Goal: Transaction & Acquisition: Purchase product/service

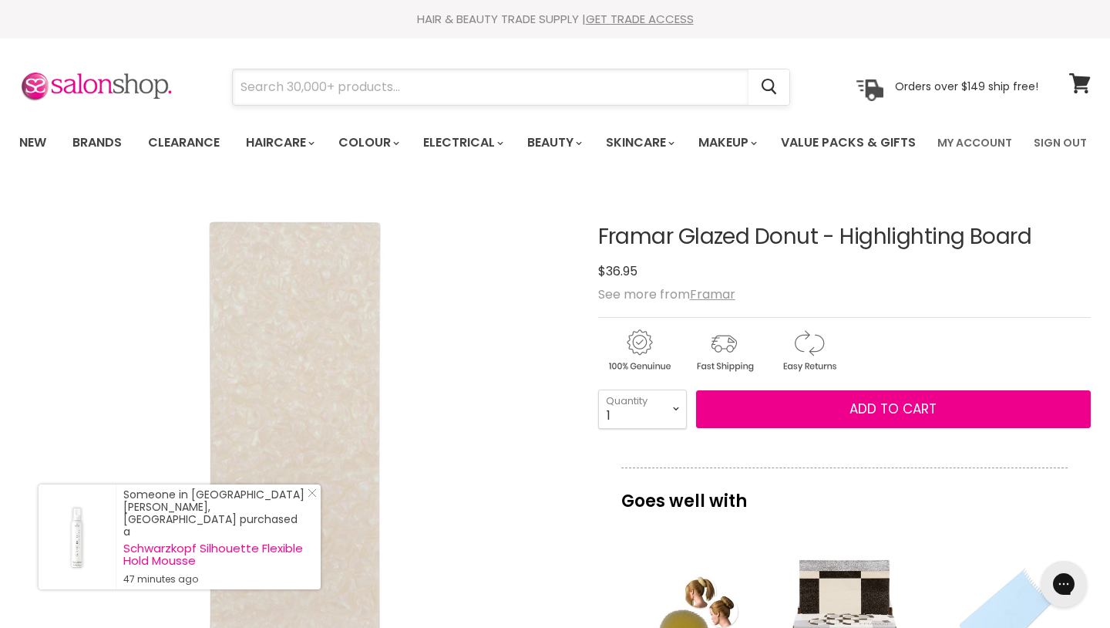
click at [307, 87] on input "Search" at bounding box center [491, 86] width 516 height 35
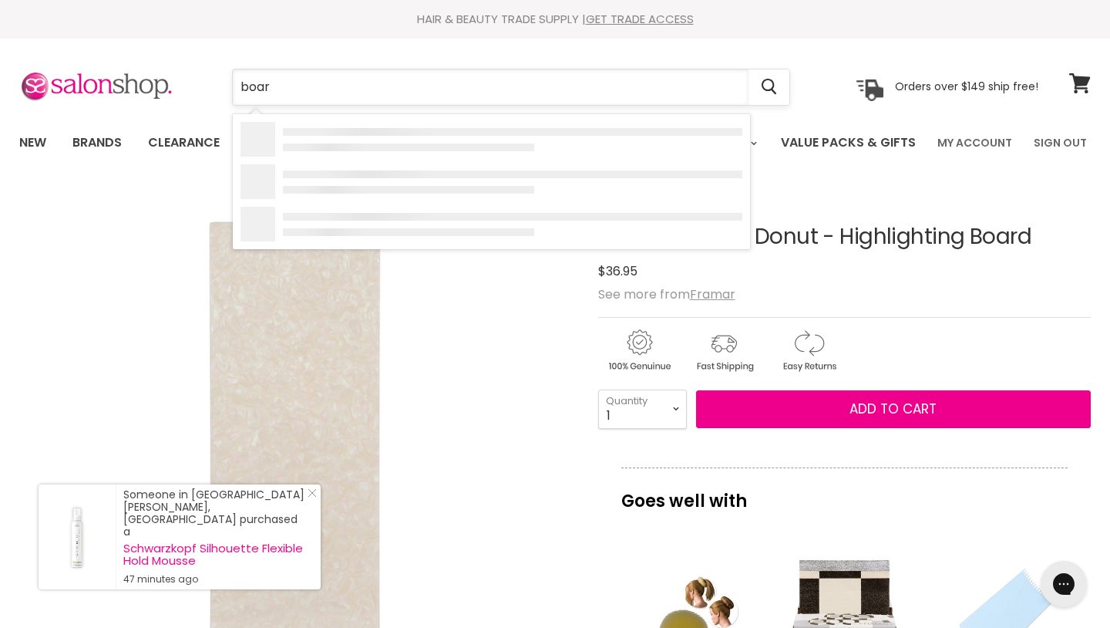
type input "board"
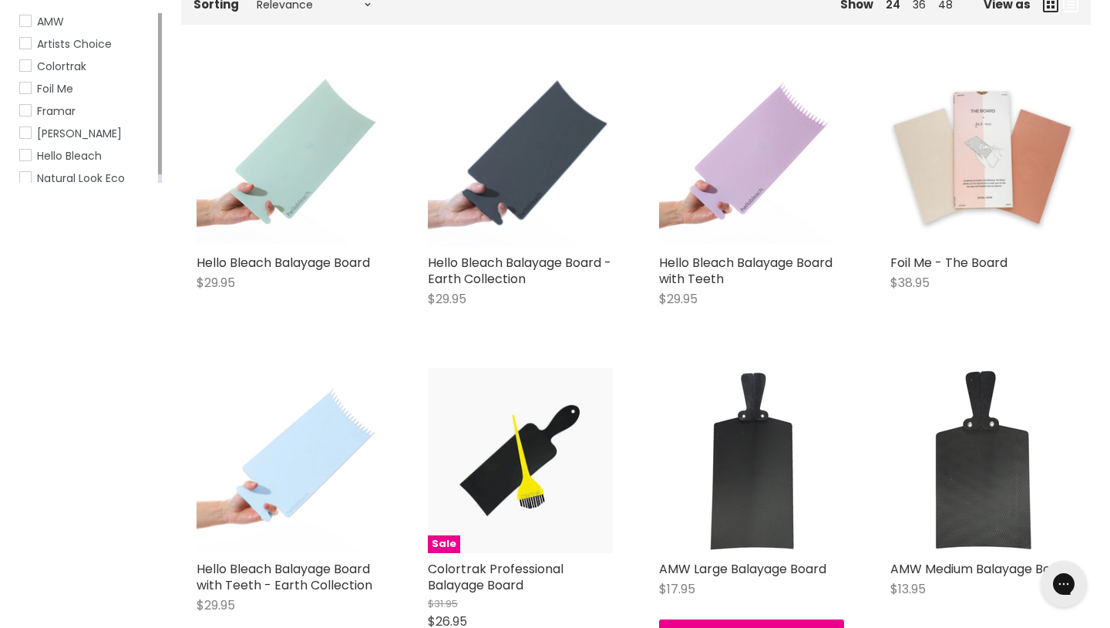
scroll to position [290, 0]
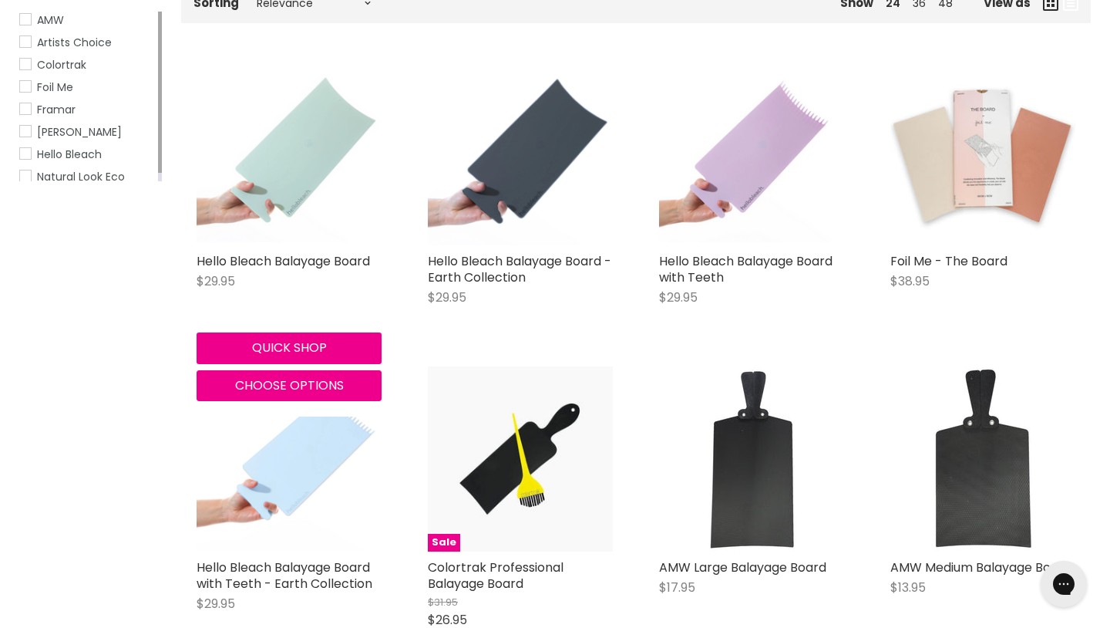
click at [330, 198] on img "Main content" at bounding box center [289, 152] width 185 height 180
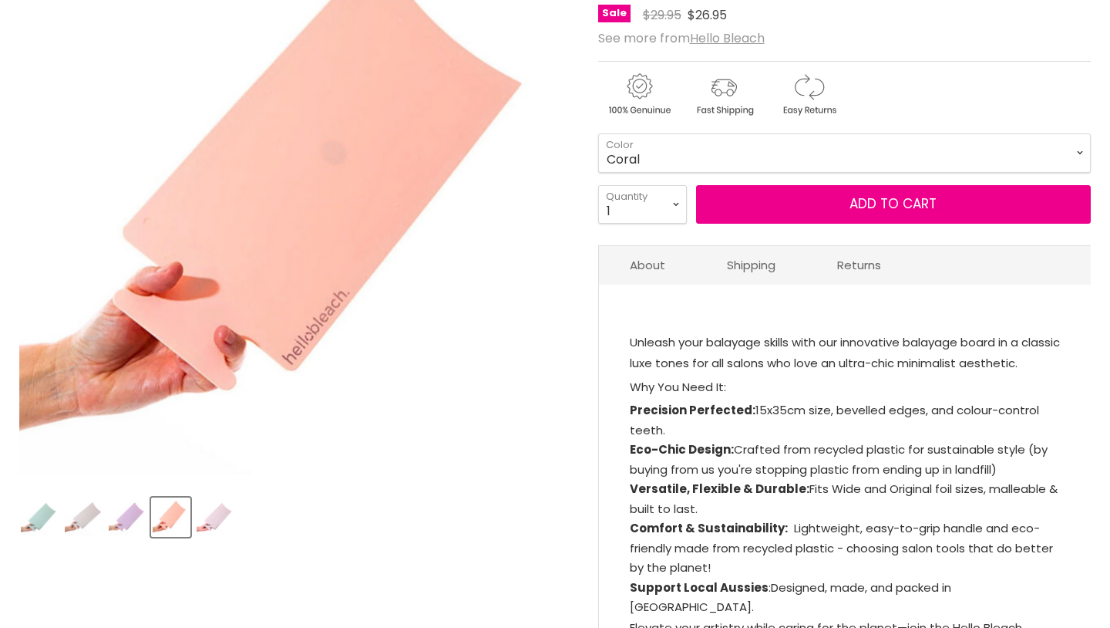
scroll to position [256, 0]
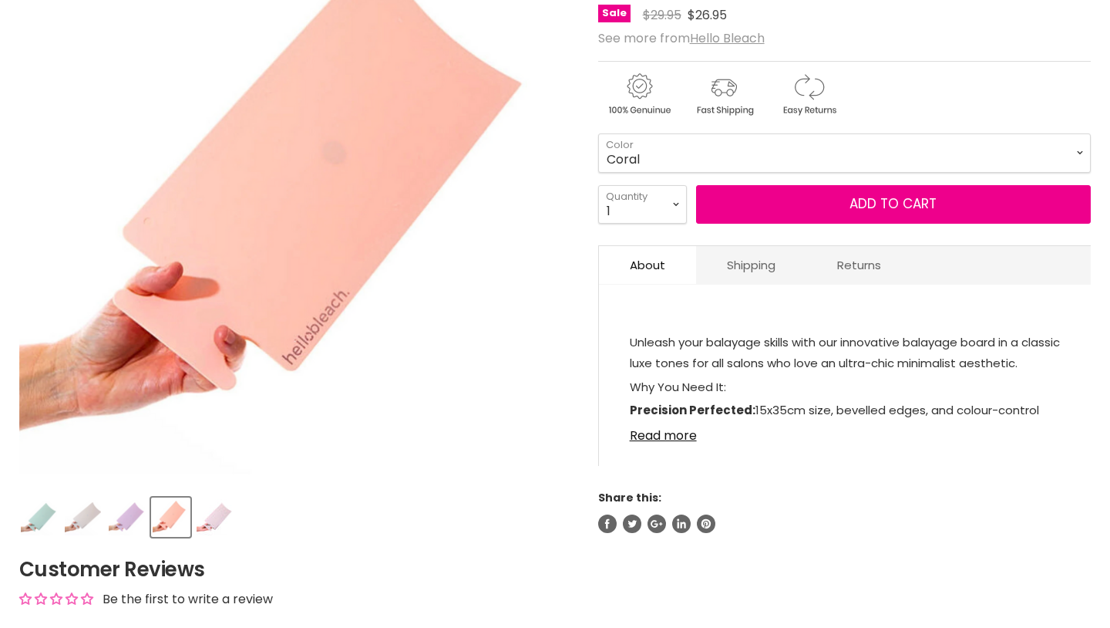
click at [81, 535] on img "Product thumbnails" at bounding box center [83, 517] width 36 height 35
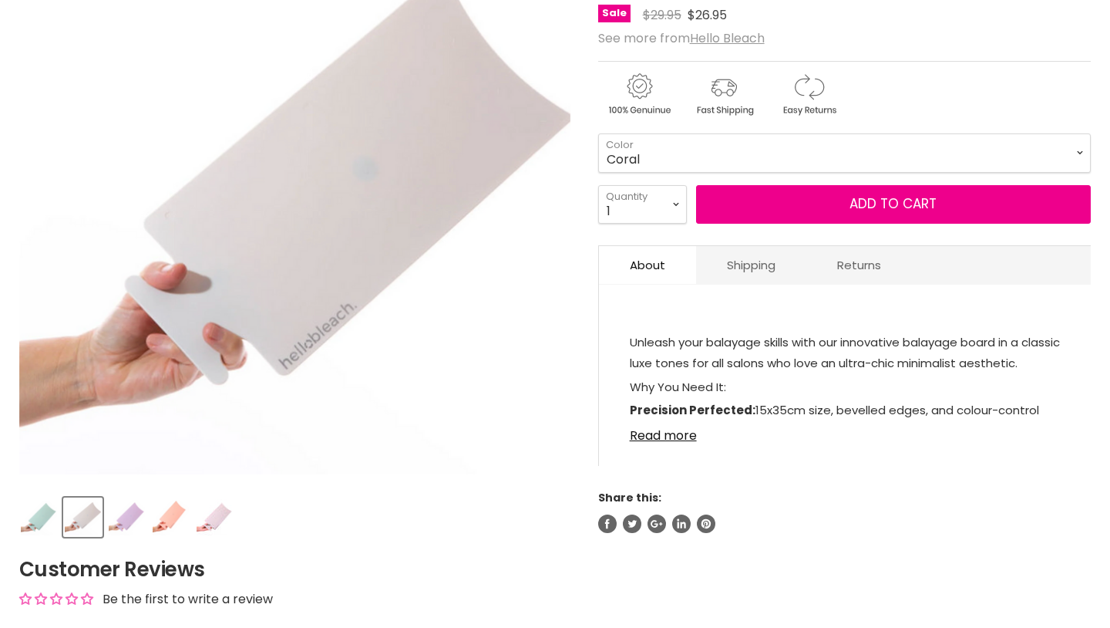
click at [212, 535] on img "Product thumbnails" at bounding box center [215, 517] width 36 height 36
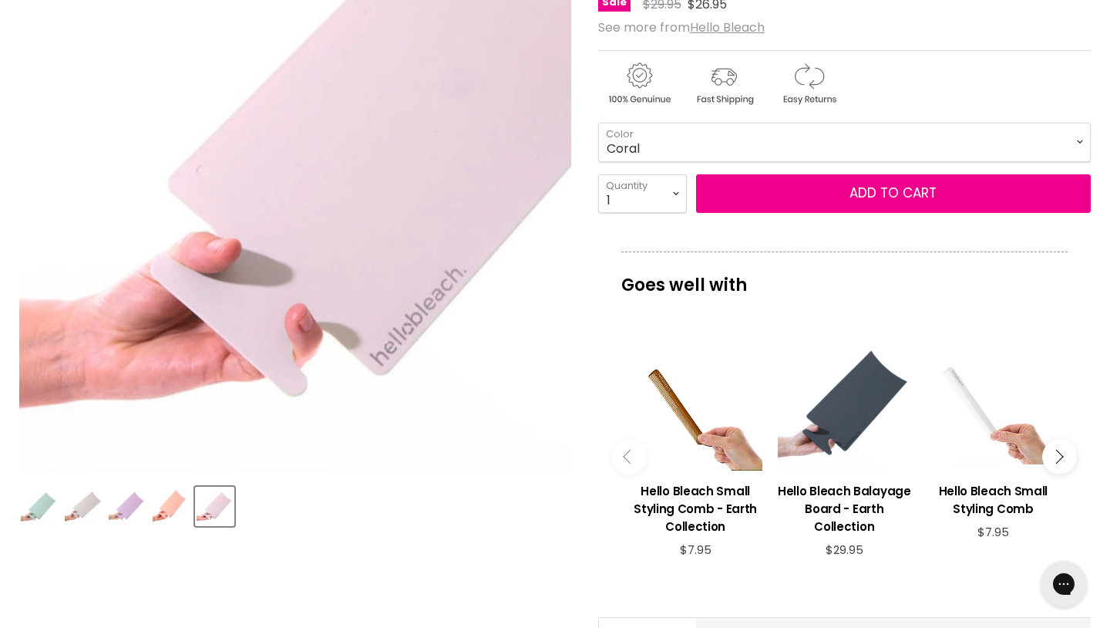
scroll to position [266, 0]
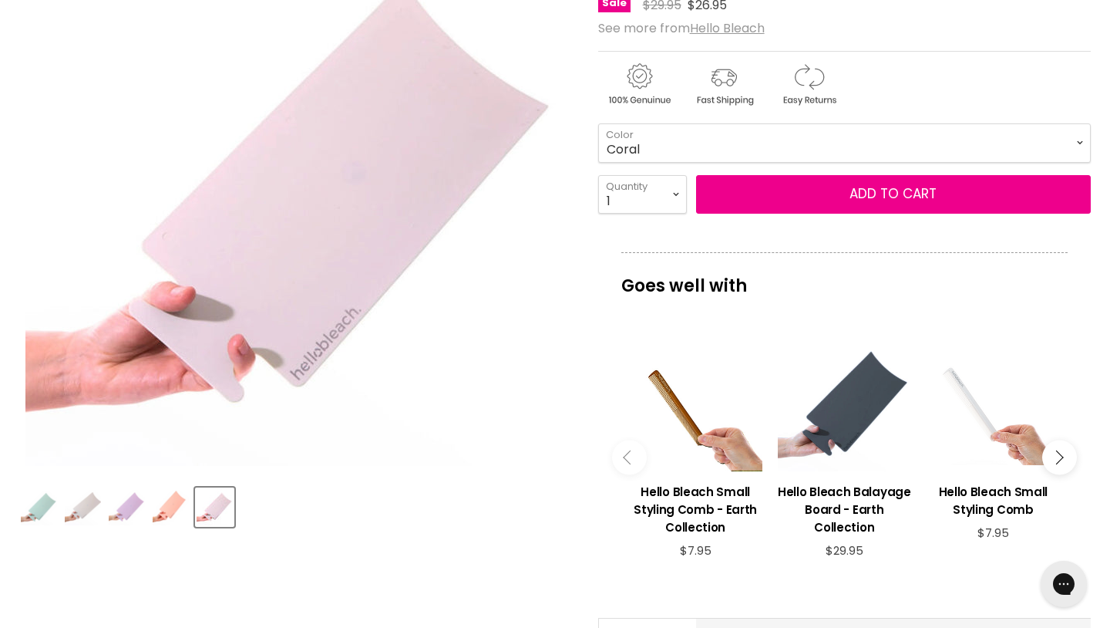
click at [39, 525] on img "Product thumbnails" at bounding box center [39, 507] width 36 height 35
